Goal: Information Seeking & Learning: Learn about a topic

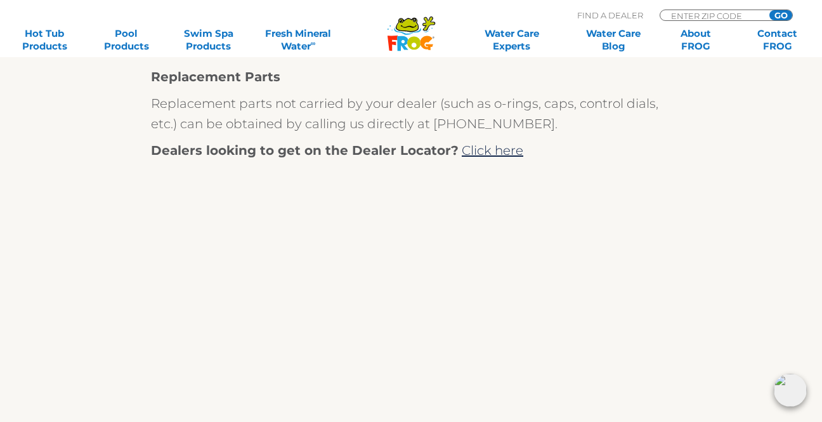
scroll to position [649, 0]
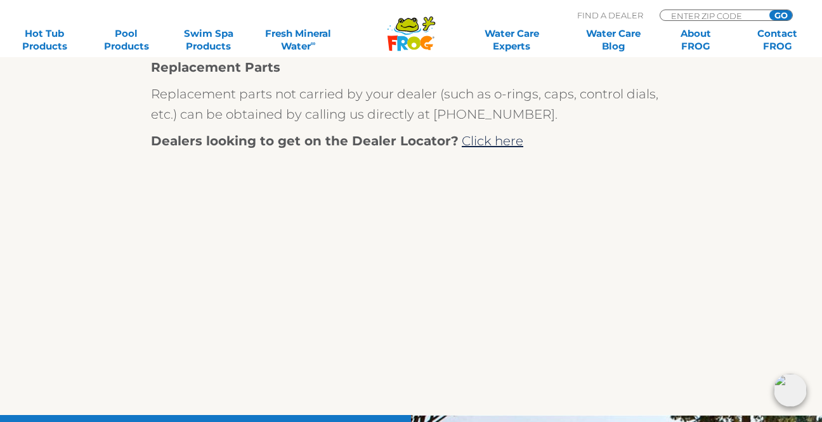
click at [566, 313] on p at bounding box center [411, 286] width 520 height 205
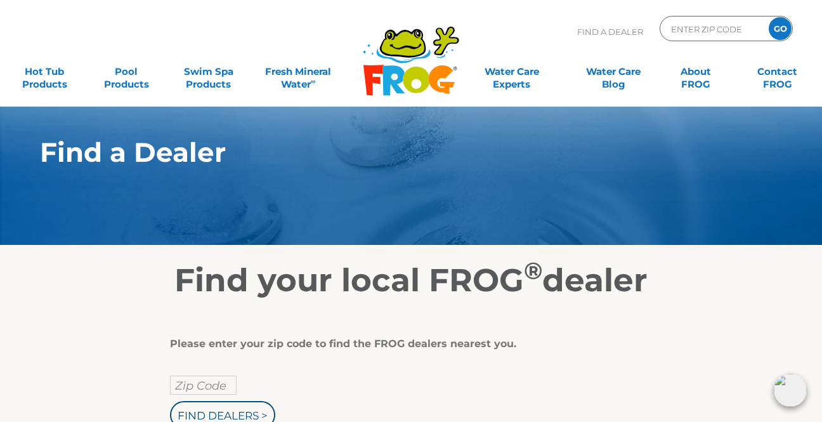
scroll to position [0, 0]
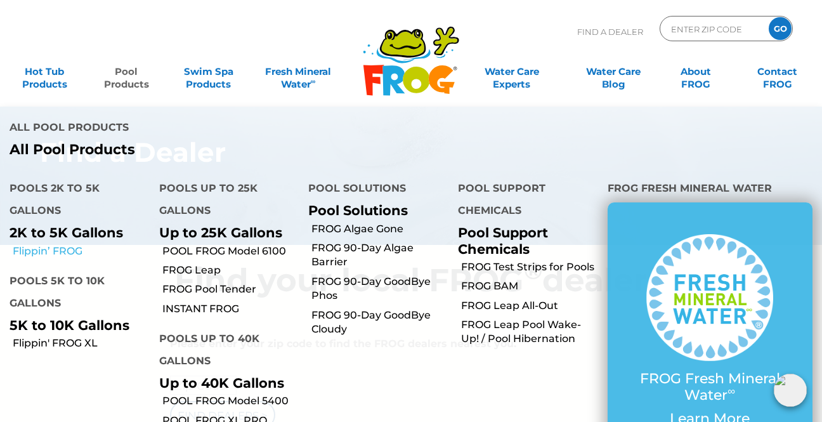
click at [56, 244] on link "Flippin’ FROG" at bounding box center [81, 251] width 137 height 14
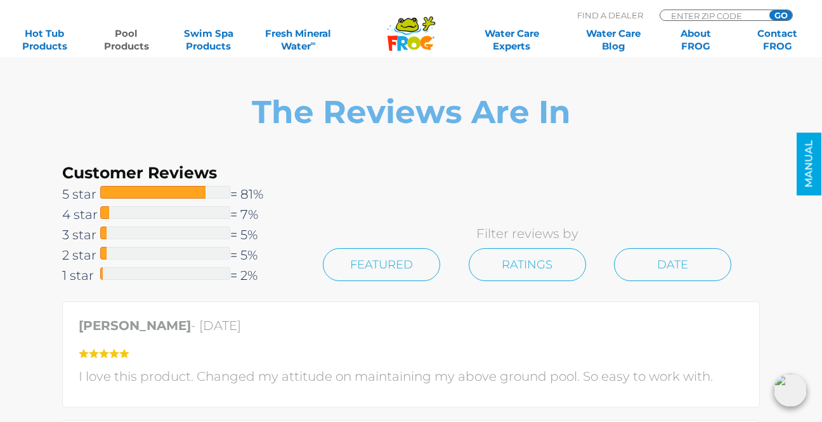
scroll to position [2689, 0]
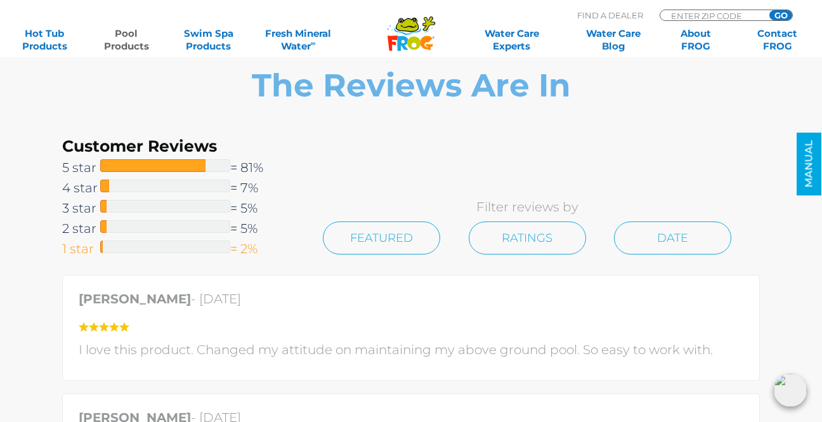
click at [89, 246] on span "1 star" at bounding box center [81, 248] width 38 height 20
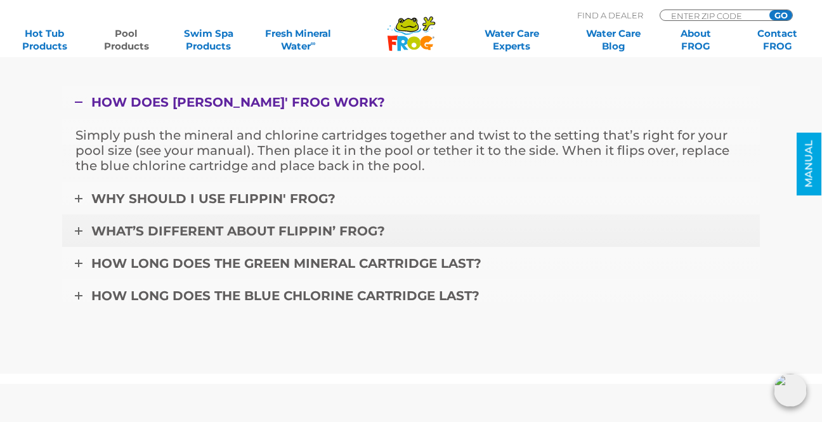
scroll to position [3949, 0]
click at [229, 261] on span "How long does the green mineral cartridge last?" at bounding box center [286, 262] width 390 height 15
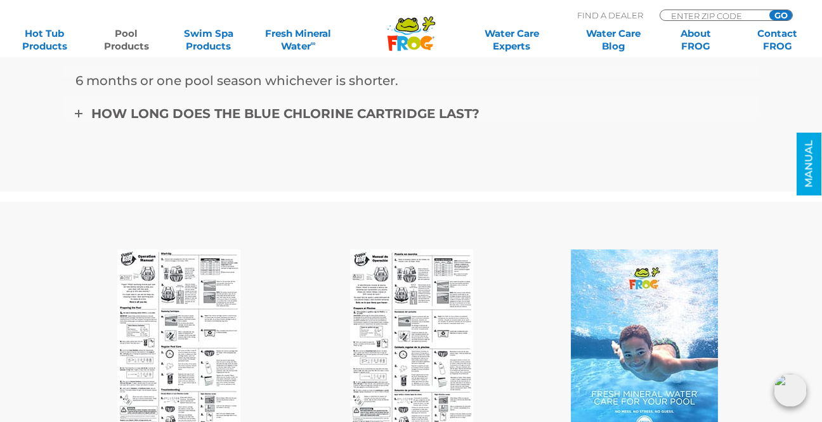
scroll to position [4127, 0]
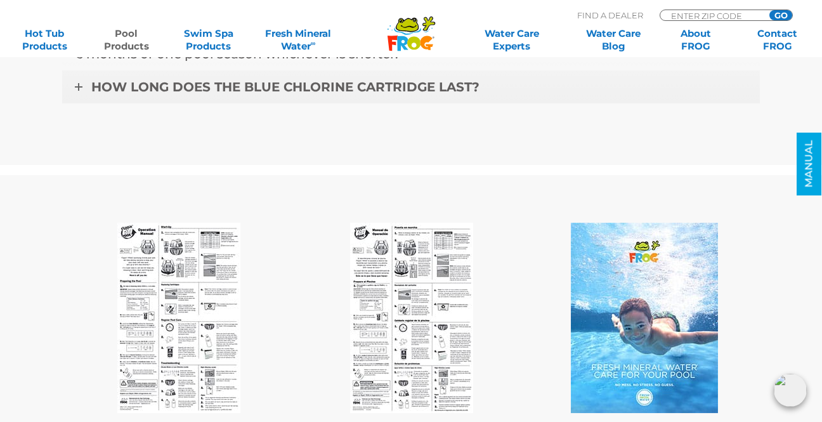
click at [332, 81] on span "How long does the blue chlorine cartridge last?" at bounding box center [285, 86] width 388 height 15
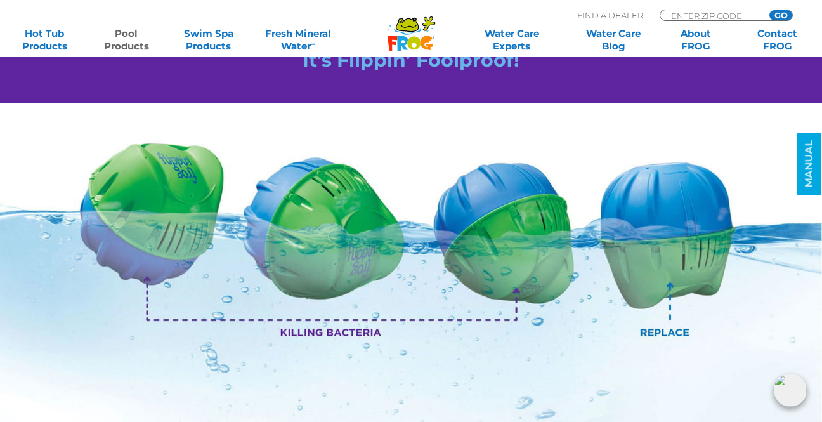
scroll to position [1409, 0]
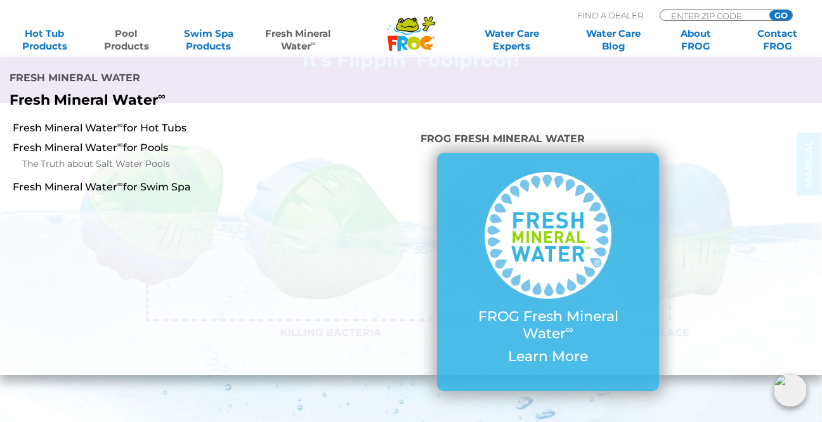
click at [290, 36] on link "Fresh Mineral Water ∞" at bounding box center [299, 39] width 80 height 25
click at [208, 34] on link "Swim Spa Products" at bounding box center [207, 39] width 63 height 25
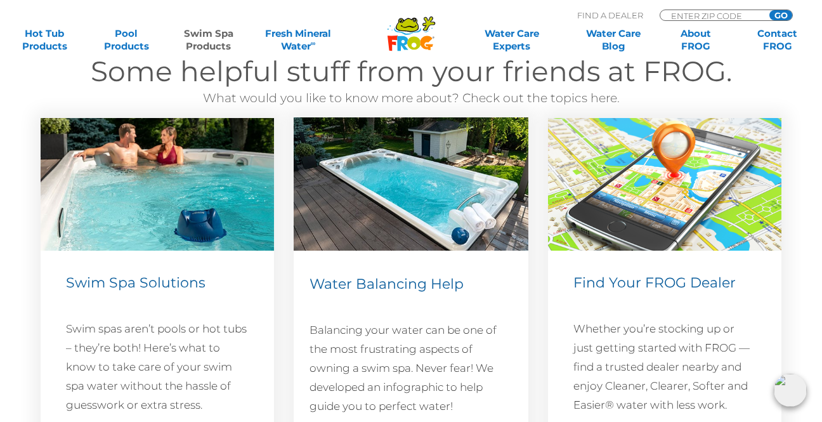
scroll to position [1705, 0]
click at [209, 216] on img at bounding box center [157, 184] width 233 height 132
click at [222, 248] on img at bounding box center [157, 184] width 233 height 132
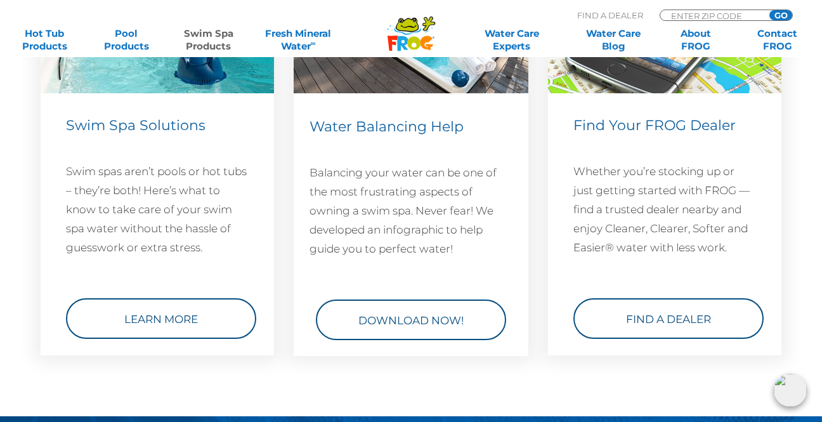
scroll to position [1862, 0]
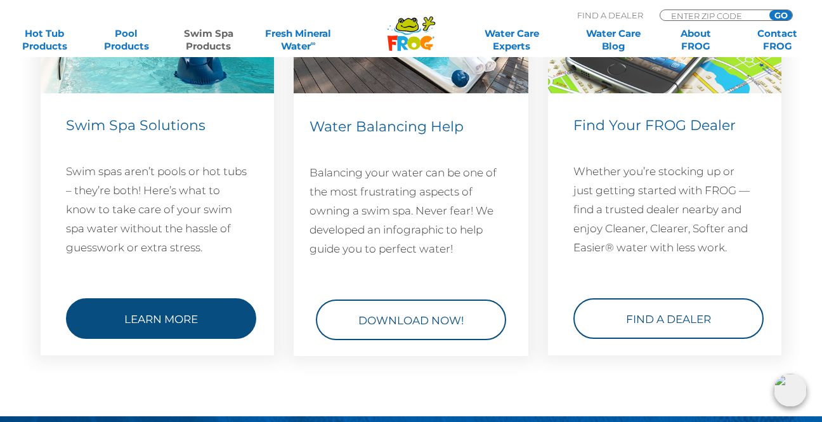
click at [167, 318] on link "Learn More" at bounding box center [161, 318] width 190 height 41
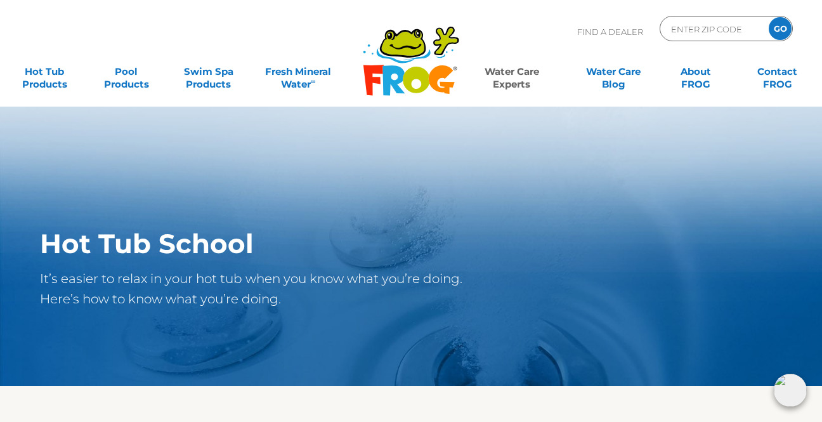
scroll to position [4, 0]
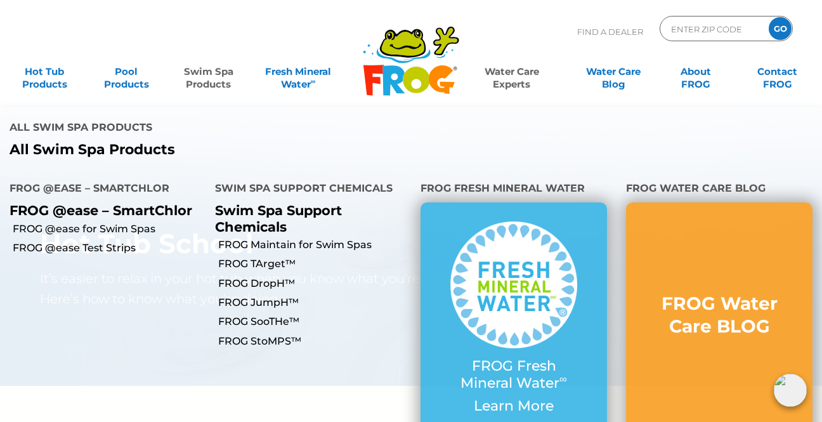
click at [212, 80] on link "Swim Spa Products" at bounding box center [207, 71] width 63 height 25
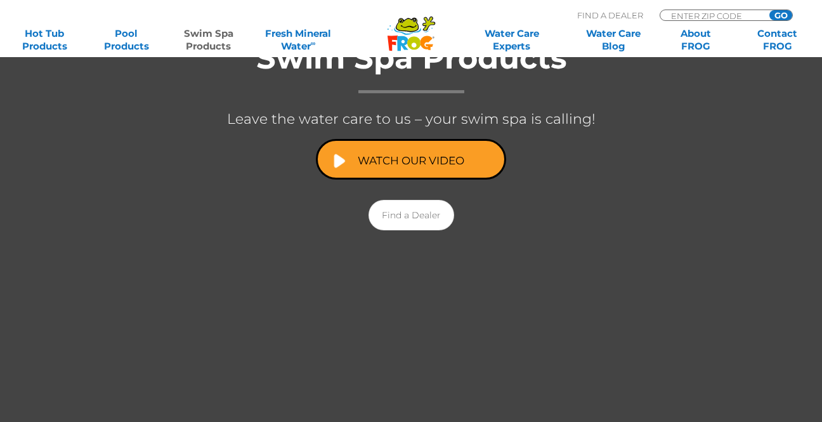
scroll to position [277, 0]
click at [377, 151] on link "Watch Our Video" at bounding box center [411, 159] width 190 height 41
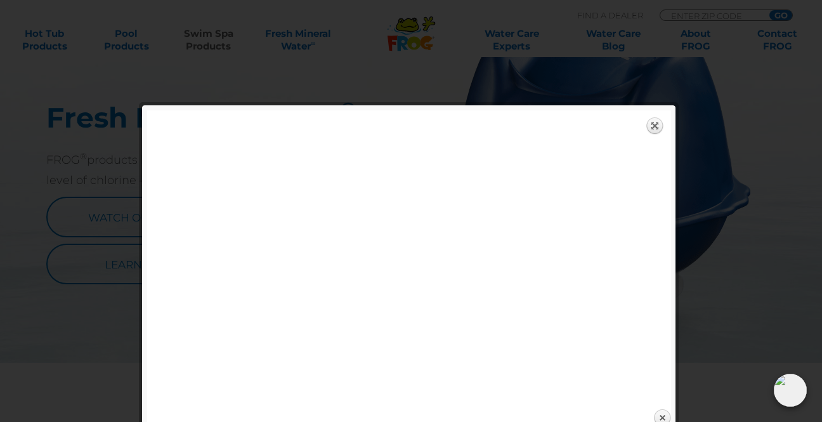
scroll to position [773, 0]
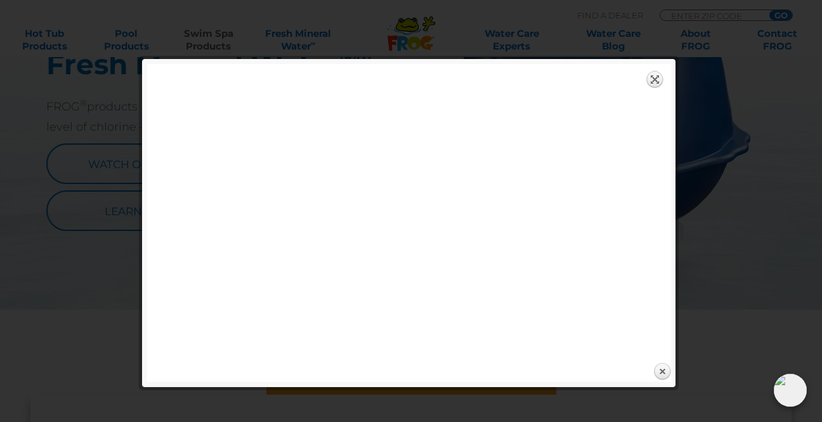
click at [658, 77] on link "Expand" at bounding box center [655, 79] width 18 height 18
